Goal: Task Accomplishment & Management: Use online tool/utility

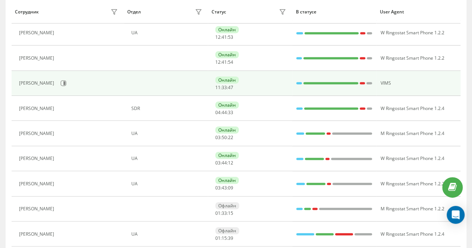
scroll to position [149, 0]
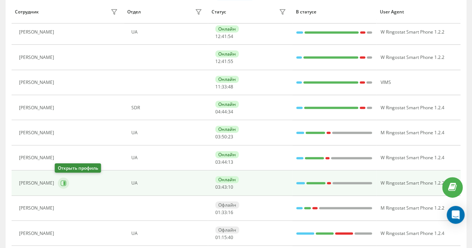
click at [60, 182] on icon at bounding box center [63, 183] width 6 height 6
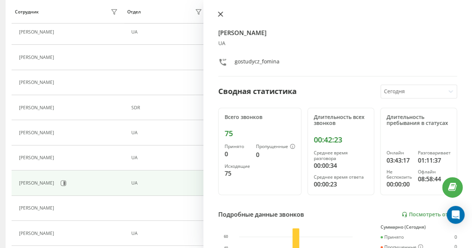
click at [219, 12] on icon at bounding box center [220, 14] width 5 height 5
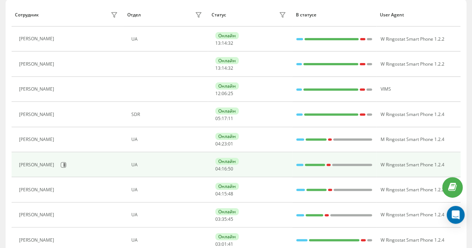
scroll to position [111, 0]
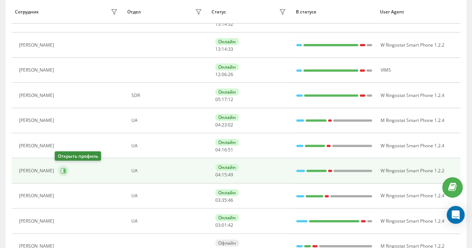
click at [63, 169] on icon at bounding box center [64, 171] width 2 height 4
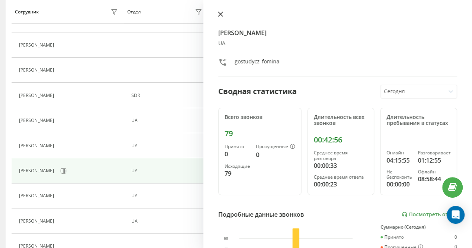
click at [220, 16] on icon at bounding box center [220, 14] width 5 height 5
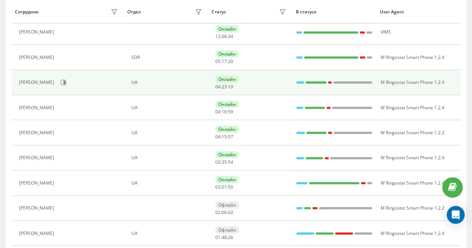
scroll to position [186, 0]
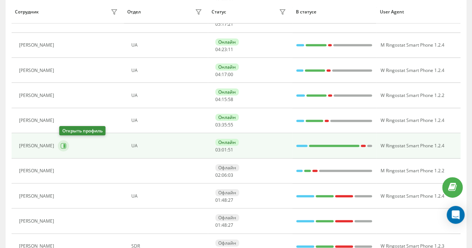
click at [62, 144] on icon at bounding box center [63, 146] width 6 height 6
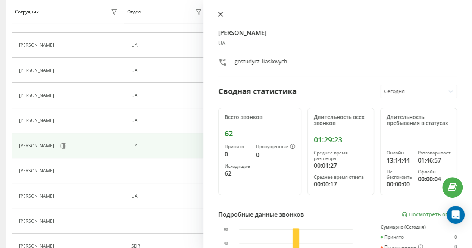
click at [222, 13] on icon at bounding box center [220, 14] width 5 height 5
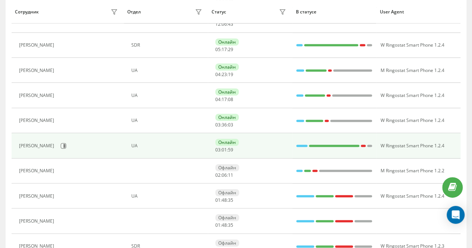
scroll to position [36, 0]
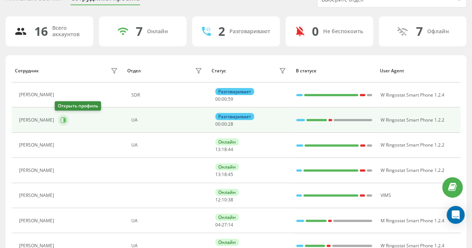
click at [63, 120] on icon at bounding box center [64, 120] width 2 height 4
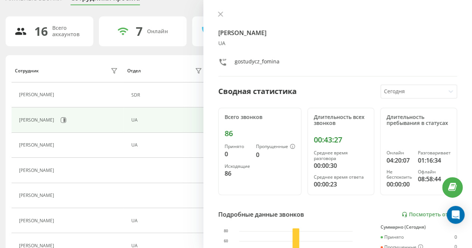
click at [220, 11] on div "[PERSON_NAME] UA gostudycz_fomina Сводная статистика [DATE] Всего звонков 86 Пр…" at bounding box center [337, 124] width 268 height 248
click at [217, 12] on button at bounding box center [221, 14] width 10 height 7
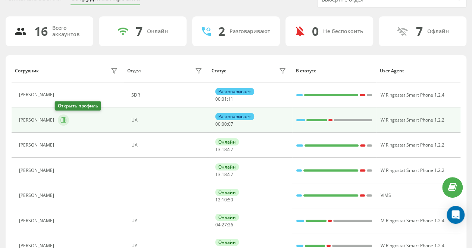
click at [61, 117] on icon at bounding box center [64, 120] width 6 height 6
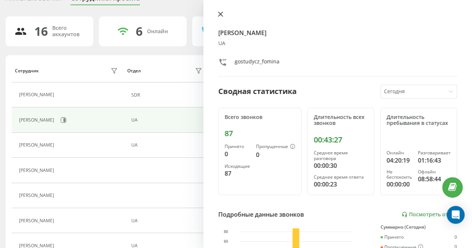
click at [219, 14] on icon at bounding box center [220, 14] width 5 height 5
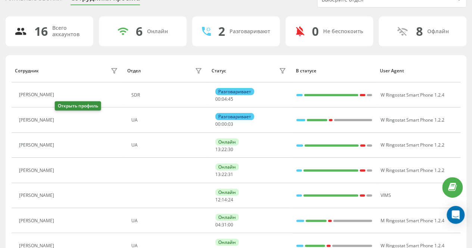
click at [59, 120] on icon at bounding box center [62, 120] width 6 height 6
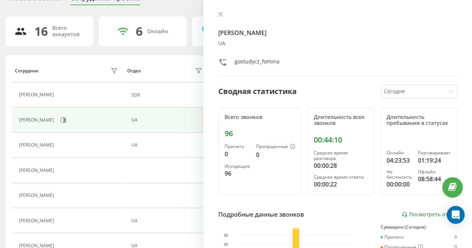
click at [220, 13] on icon at bounding box center [220, 14] width 5 height 5
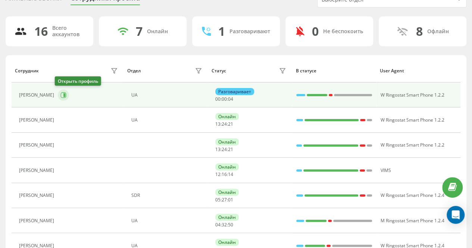
click at [63, 93] on icon at bounding box center [64, 95] width 6 height 6
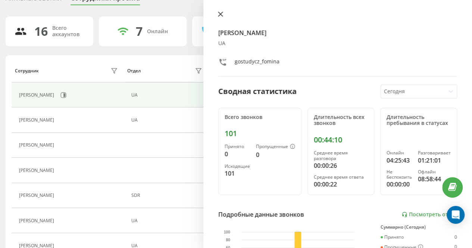
click at [221, 16] on icon at bounding box center [220, 14] width 5 height 5
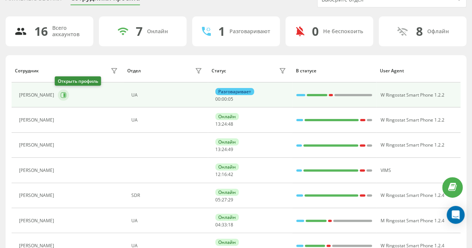
click at [63, 94] on icon at bounding box center [64, 95] width 2 height 4
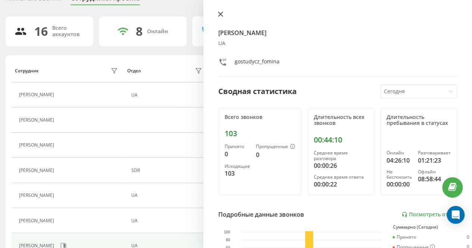
click at [221, 13] on icon at bounding box center [220, 14] width 4 height 4
